Goal: Ask a question

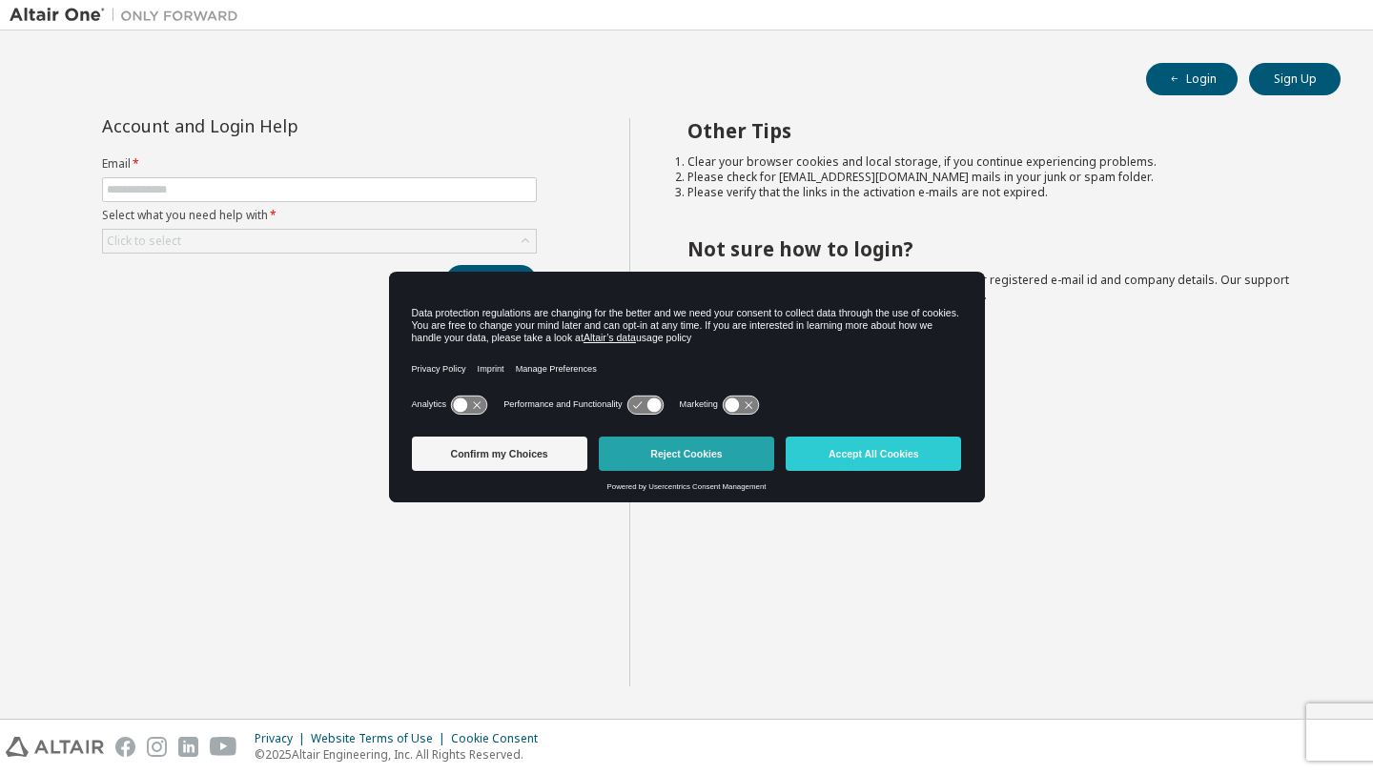
click at [637, 450] on button "Reject Cookies" at bounding box center [686, 454] width 175 height 34
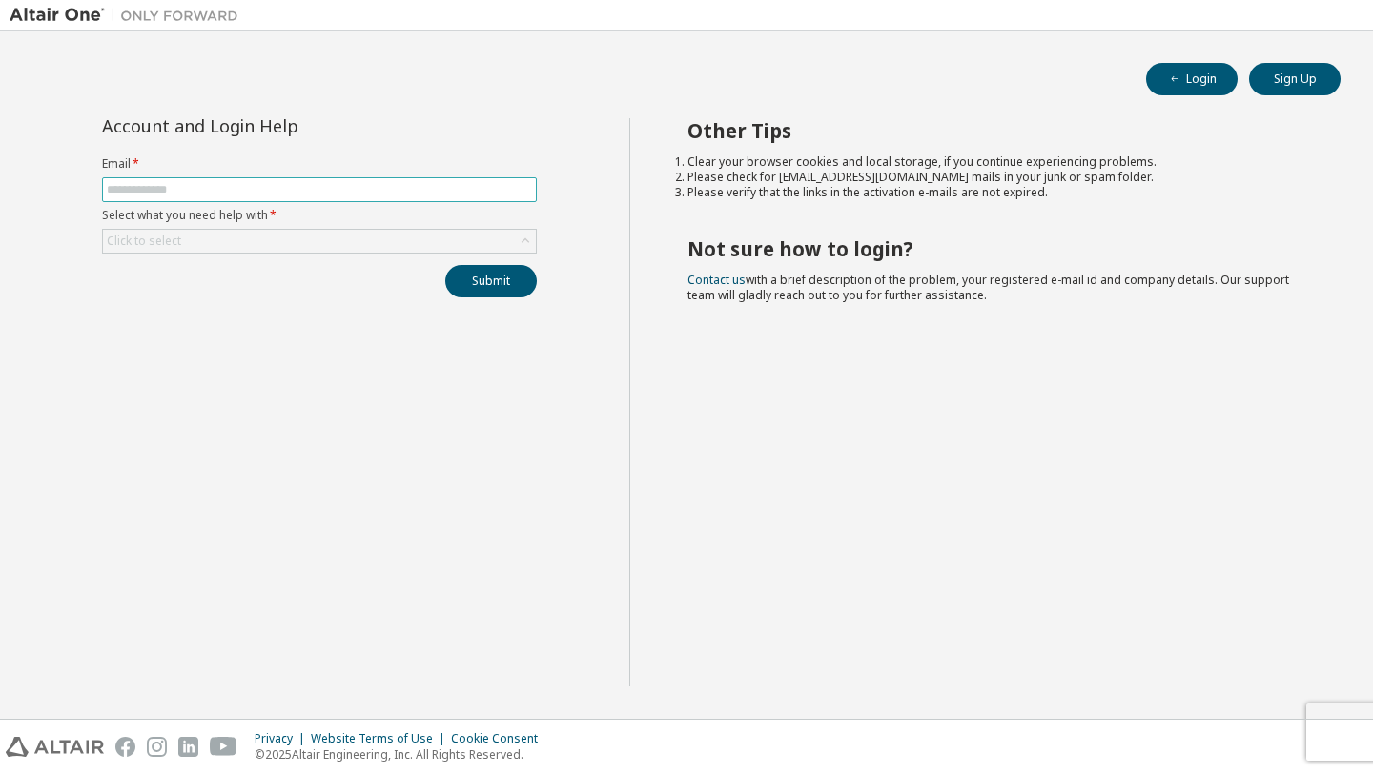
click at [454, 195] on input "text" at bounding box center [319, 189] width 425 height 15
click at [442, 195] on input "**********" at bounding box center [319, 189] width 425 height 15
type input "**********"
click at [349, 241] on div "Click to select" at bounding box center [319, 241] width 433 height 23
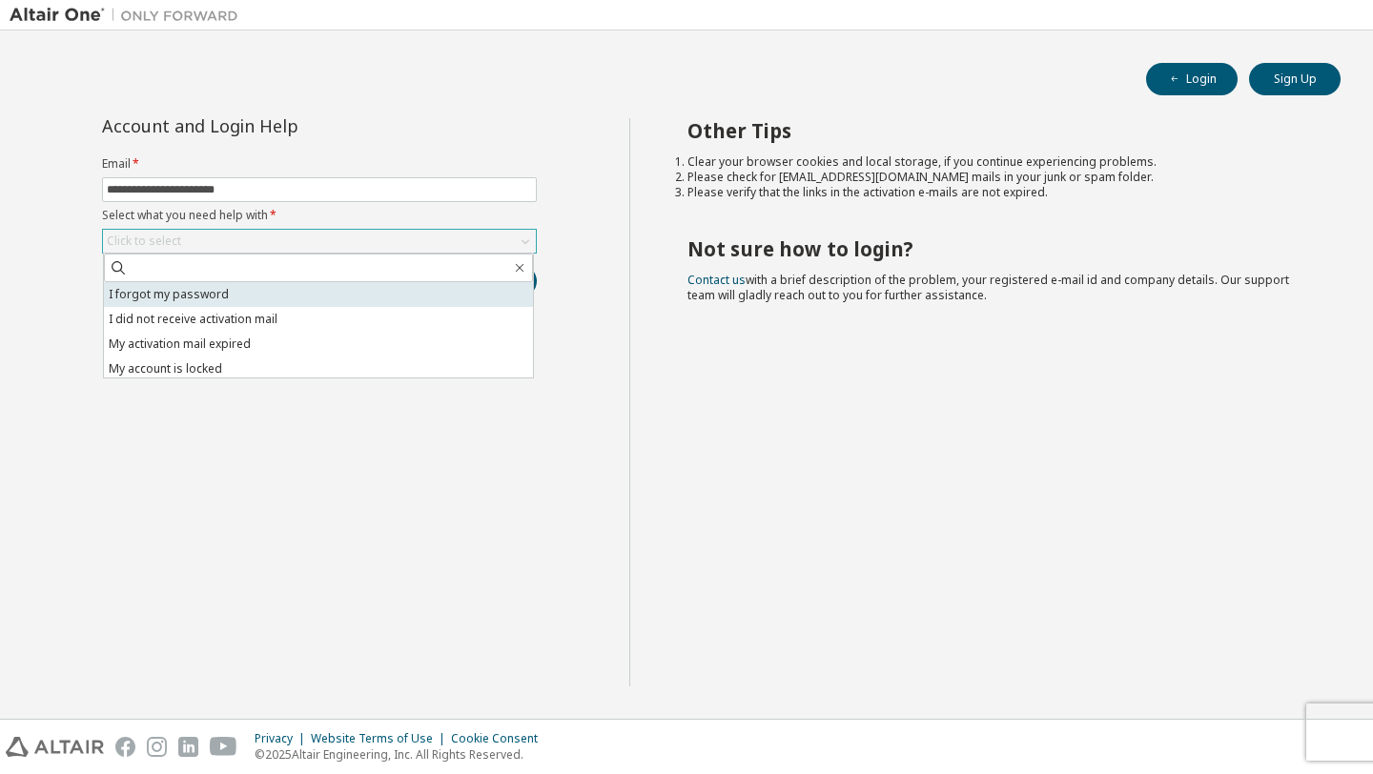
scroll to position [53, 0]
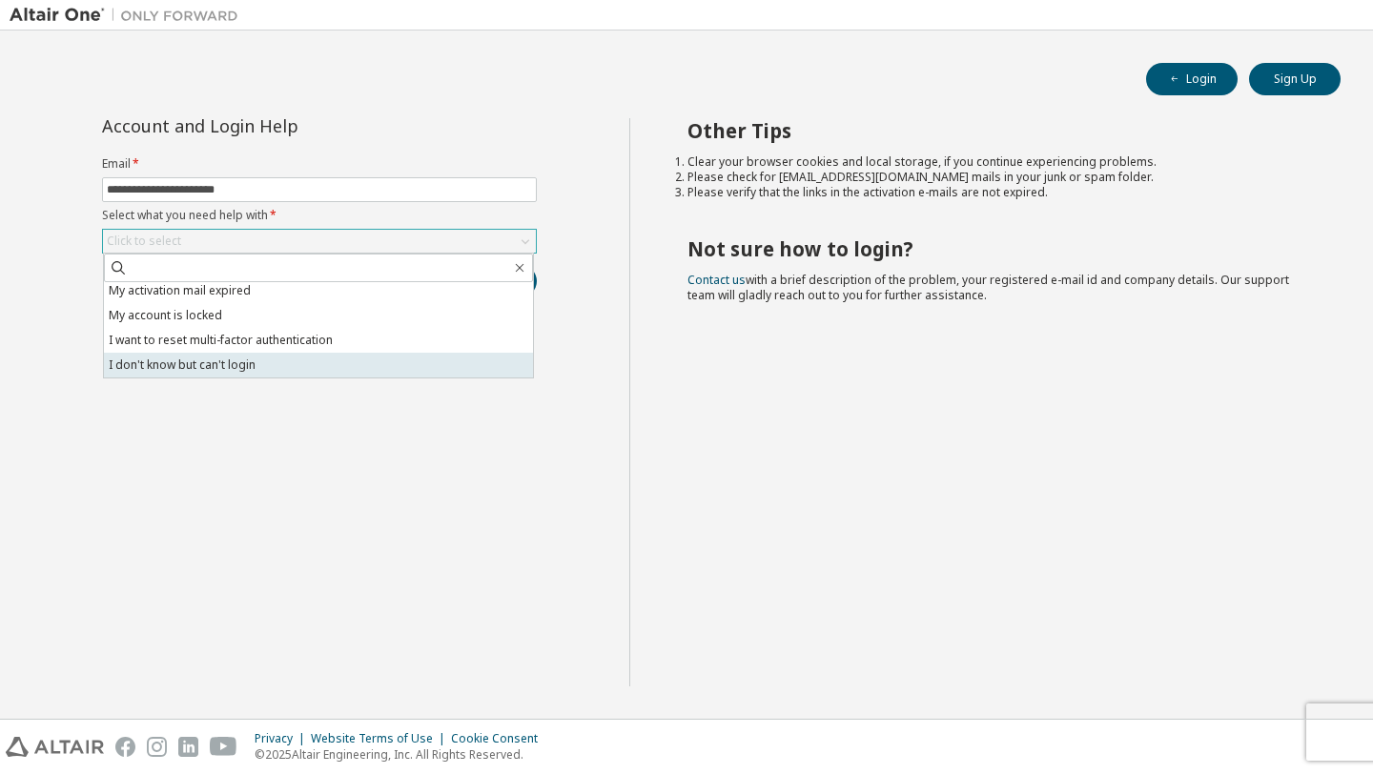
click at [262, 366] on li "I don't know but can't login" at bounding box center [318, 365] width 429 height 25
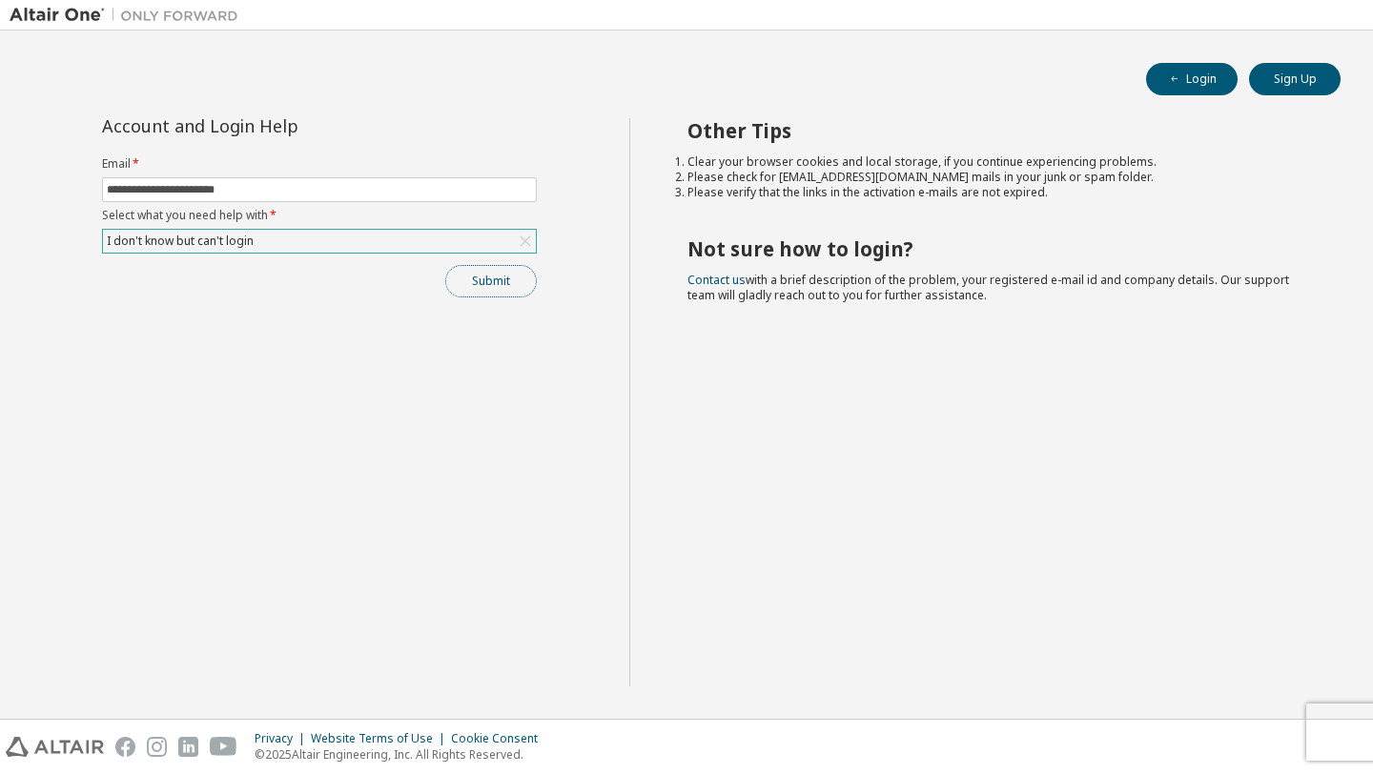
click at [514, 273] on button "Submit" at bounding box center [491, 281] width 92 height 32
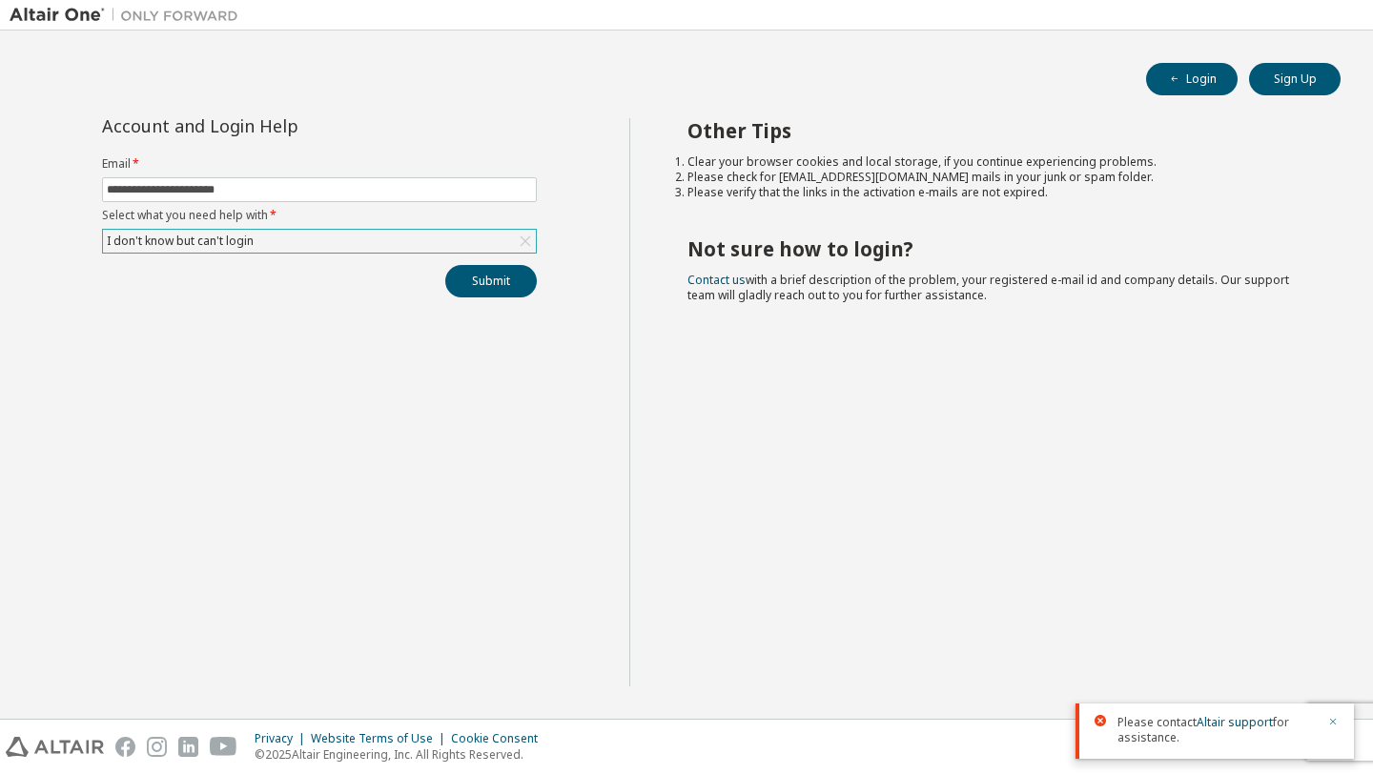
click at [1330, 719] on icon "button" at bounding box center [1333, 722] width 7 height 7
click at [516, 235] on icon at bounding box center [525, 241] width 19 height 19
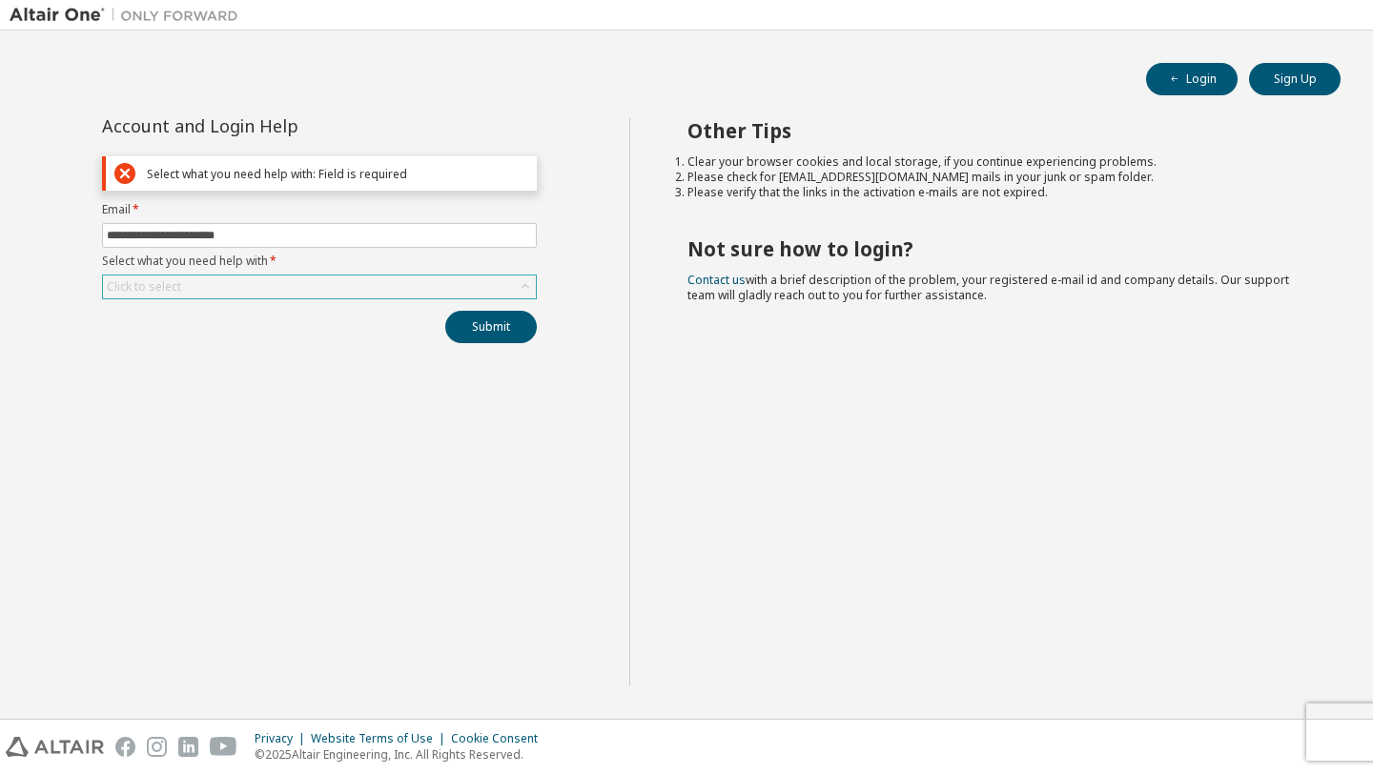
click at [498, 279] on div "Click to select" at bounding box center [319, 287] width 433 height 23
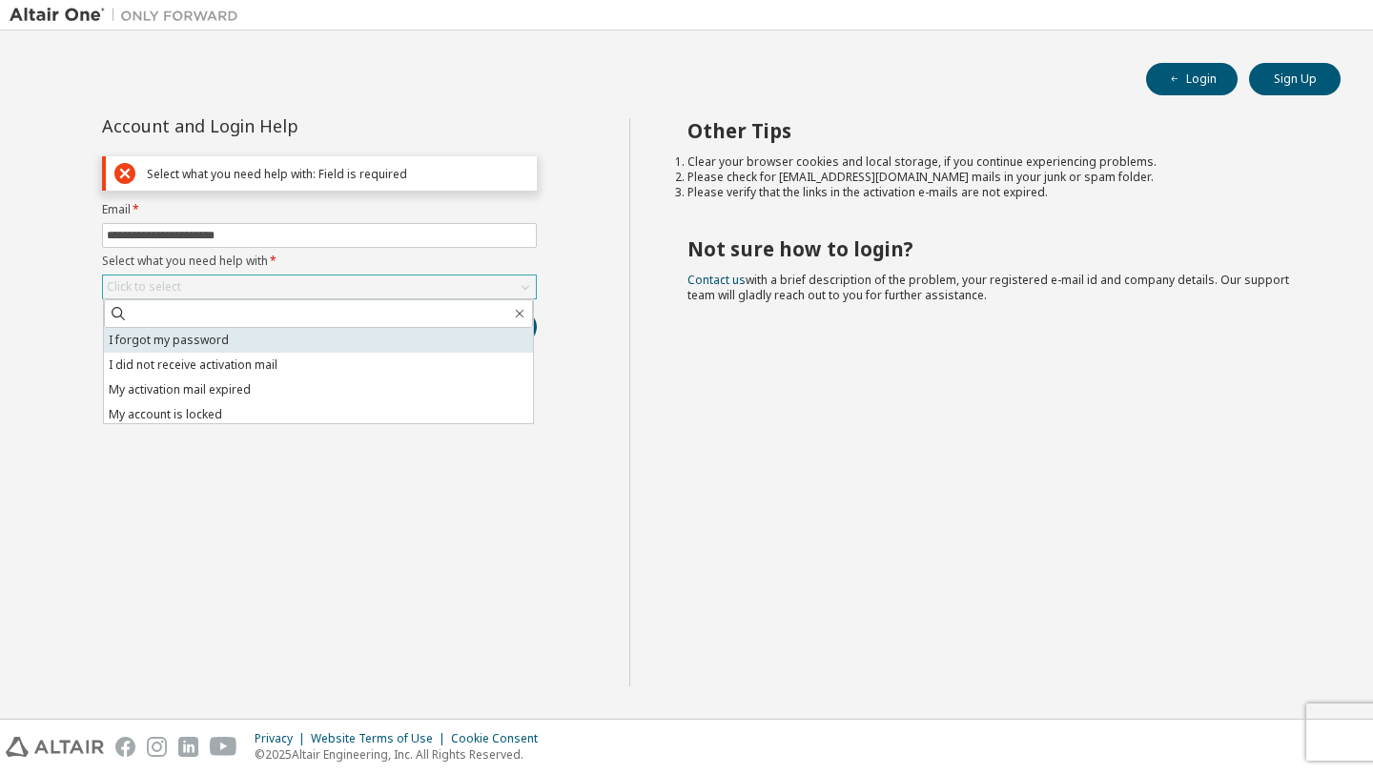
click at [386, 333] on li "I forgot my password" at bounding box center [318, 340] width 429 height 25
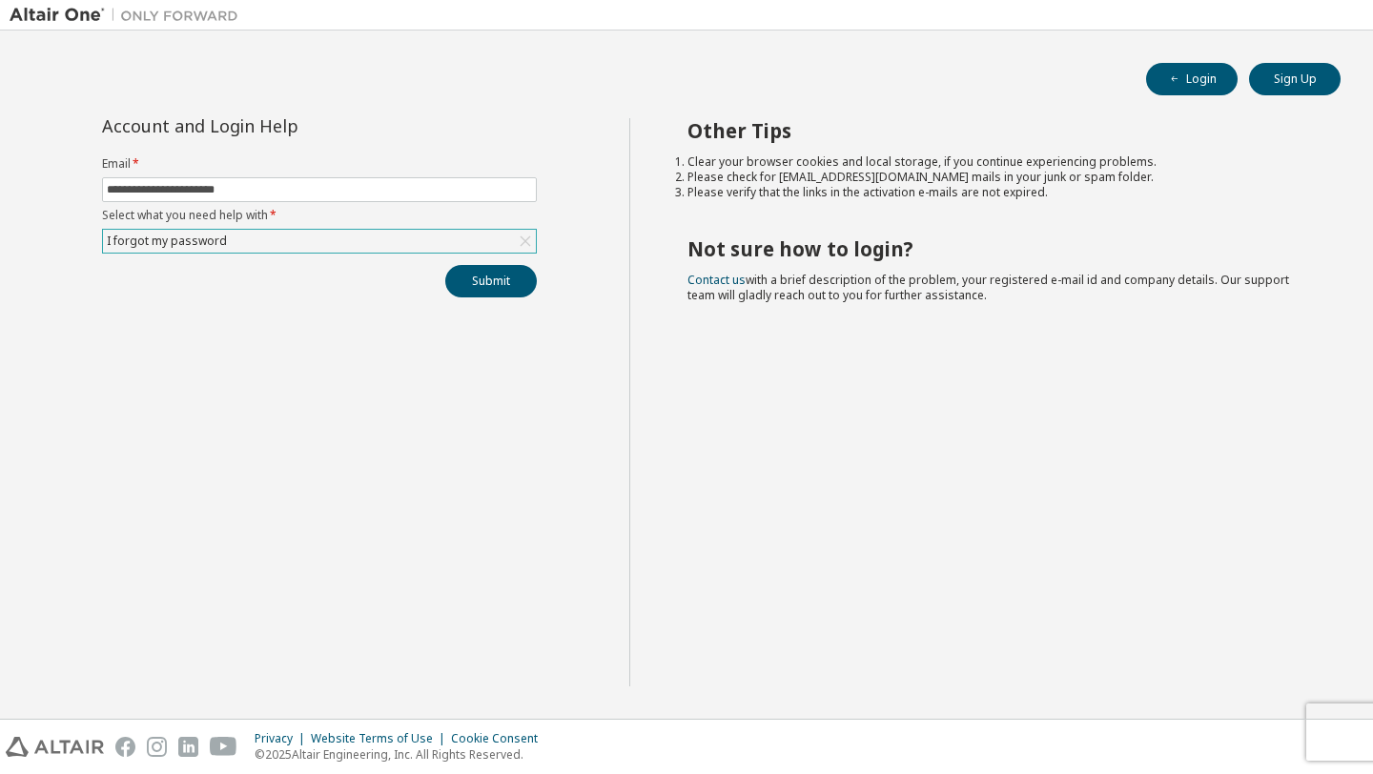
click at [455, 234] on div "I forgot my password" at bounding box center [319, 241] width 433 height 23
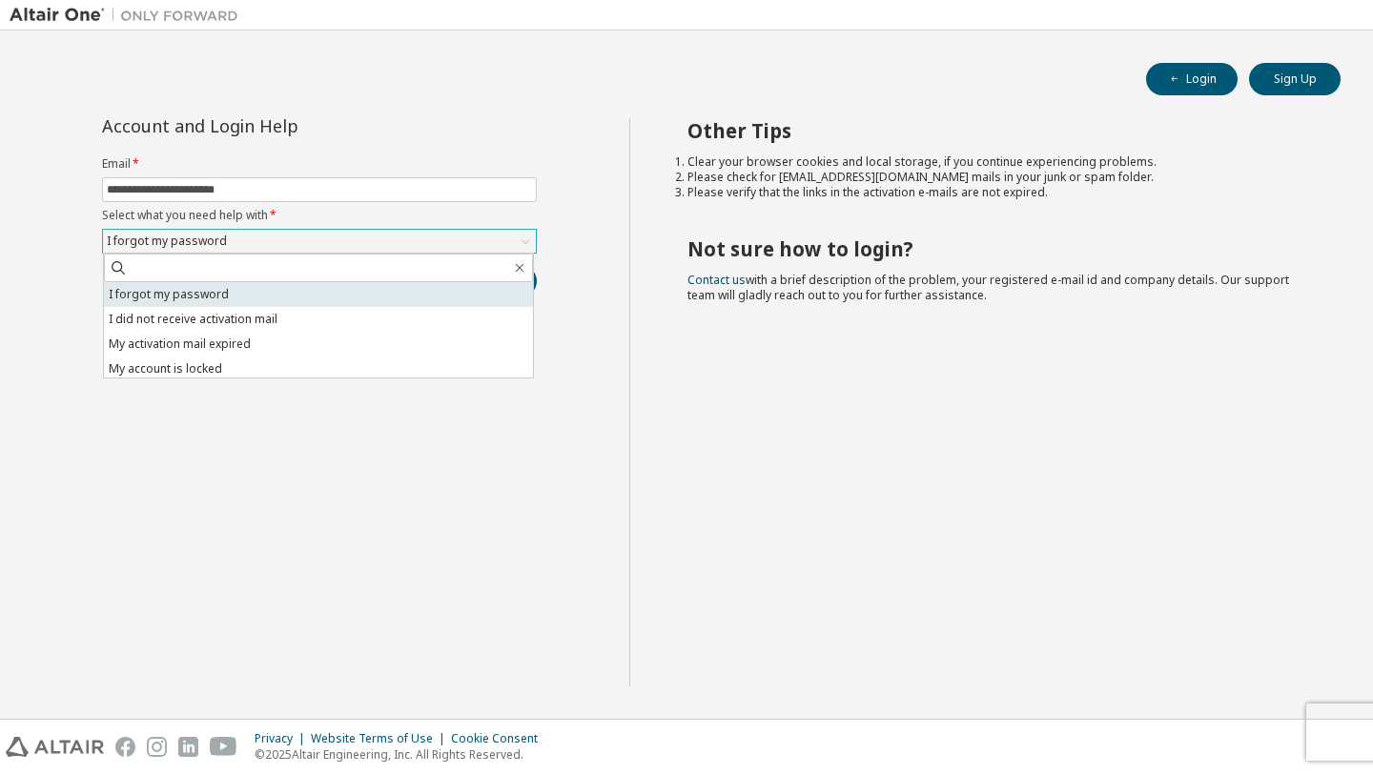
click at [442, 293] on li "I forgot my password" at bounding box center [318, 294] width 429 height 25
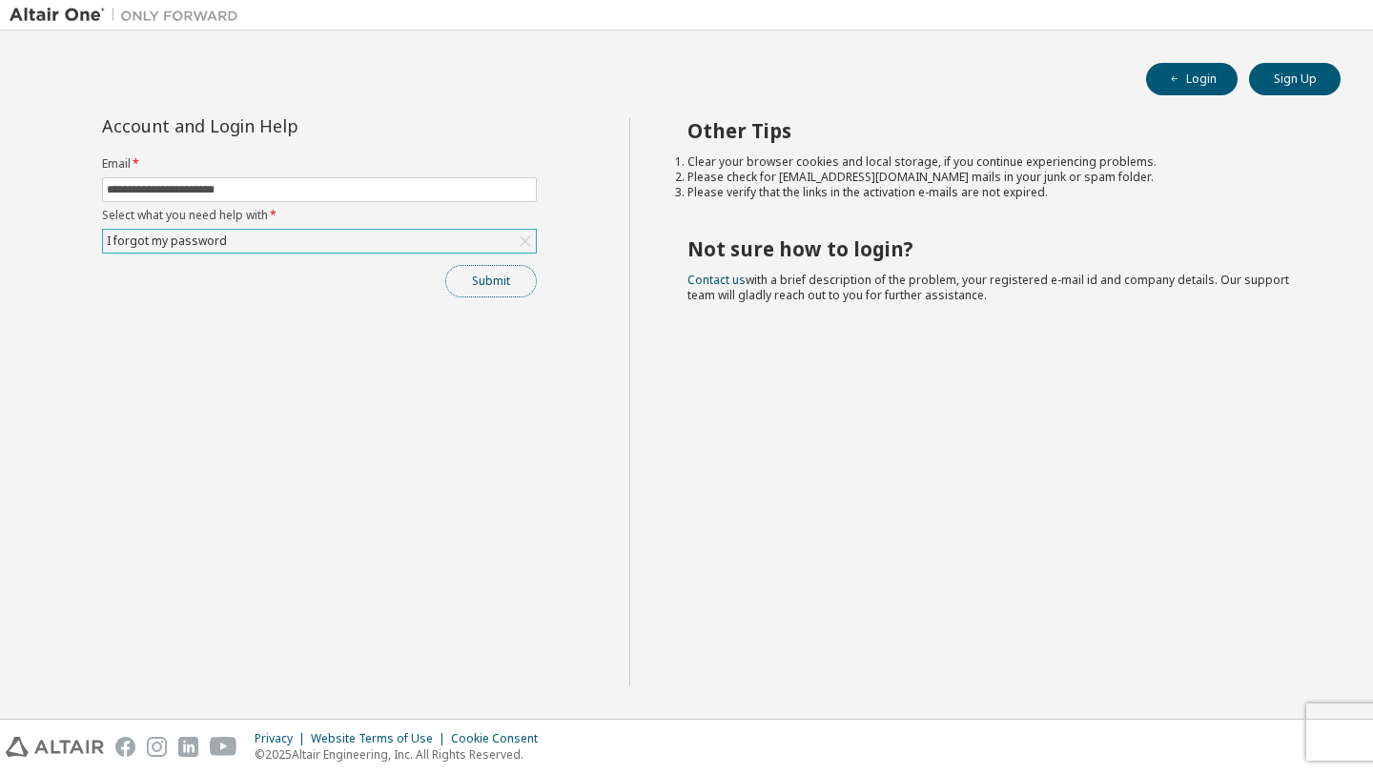
click at [485, 285] on button "Submit" at bounding box center [491, 281] width 92 height 32
